Goal: Information Seeking & Learning: Learn about a topic

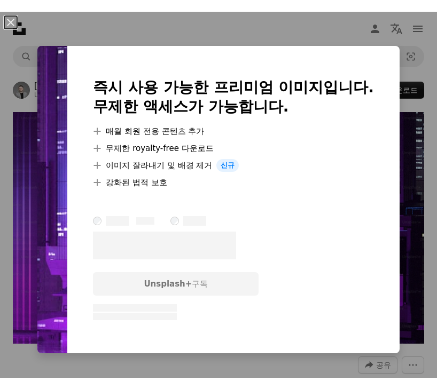
scroll to position [0, 827]
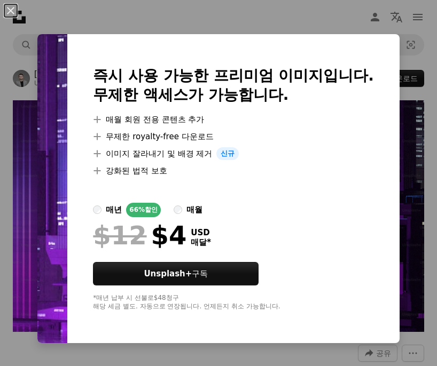
click at [40, 288] on img at bounding box center [52, 188] width 30 height 309
click at [94, 18] on div "An X shape 즉시 사용 가능한 프리미엄 이미지입니다. 무제한 액세스가 가능합니다. A plus sign 매월 회원 전용 콘텐츠 추가 A…" at bounding box center [218, 183] width 437 height 366
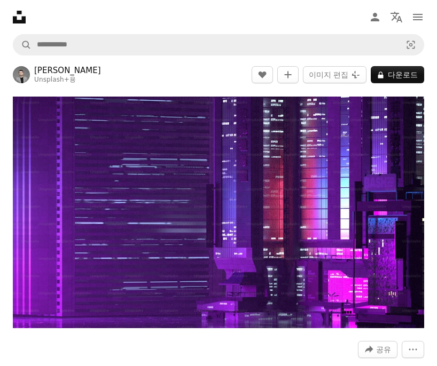
scroll to position [0, 0]
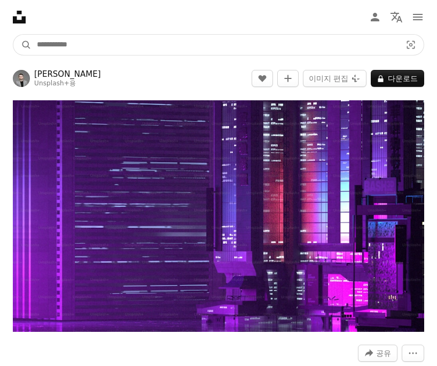
click at [53, 45] on input "사이트 전체에서 이미지 찾기" at bounding box center [215, 45] width 366 height 20
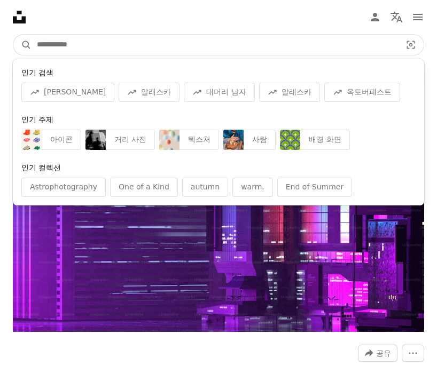
click at [54, 45] on input "사이트 전체에서 이미지 찾기" at bounding box center [215, 45] width 366 height 20
click at [107, 43] on input "사이트 전체에서 이미지 찾기" at bounding box center [215, 45] width 366 height 20
click at [65, 43] on input "사이트 전체에서 이미지 찾기" at bounding box center [215, 45] width 366 height 20
click at [107, 35] on input "사이트 전체에서 이미지 찾기" at bounding box center [215, 45] width 366 height 20
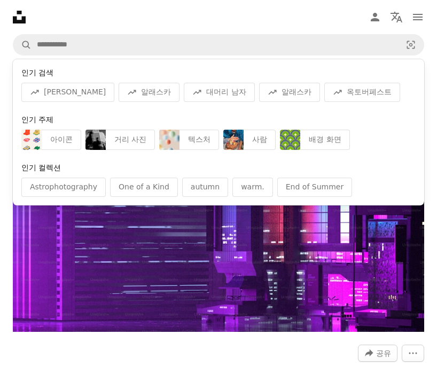
click at [21, 14] on icon "Unsplash logo Unsplash 홈" at bounding box center [19, 16] width 21 height 21
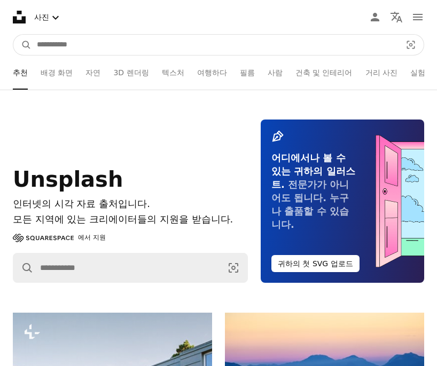
click at [61, 43] on input "사이트 전체에서 이미지 찾기" at bounding box center [215, 45] width 366 height 20
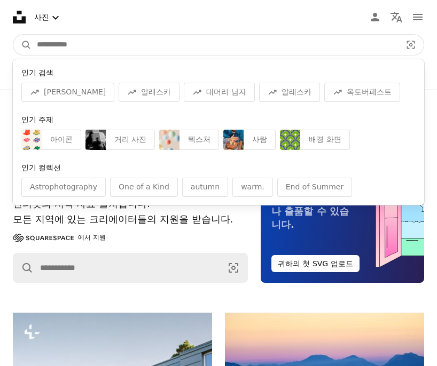
click at [269, 50] on input "사이트 전체에서 이미지 찾기" at bounding box center [215, 45] width 366 height 20
click at [137, 54] on input "사이트 전체에서 이미지 찾기" at bounding box center [215, 45] width 366 height 20
click at [154, 43] on input "사이트 전체에서 이미지 찾기" at bounding box center [215, 45] width 366 height 20
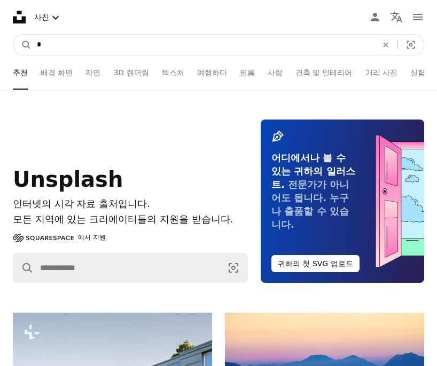
type input "**"
click at [22, 45] on button "A magnifying glass" at bounding box center [22, 45] width 18 height 20
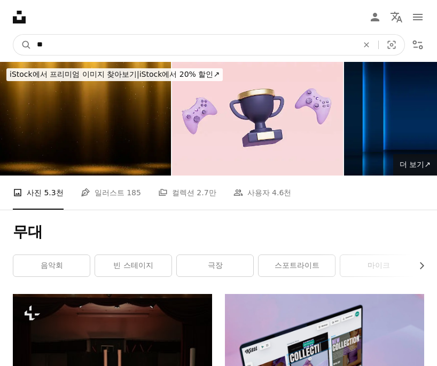
click at [57, 36] on input "**" at bounding box center [193, 45] width 323 height 20
